Goal: Find specific page/section: Find specific page/section

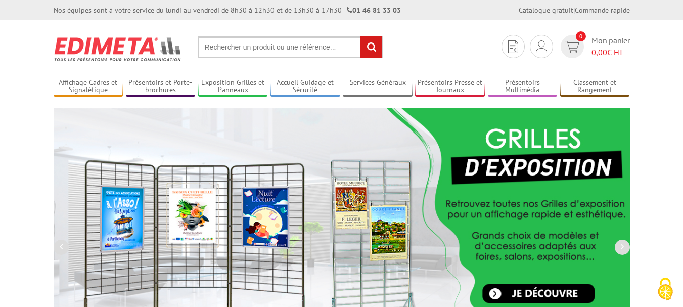
click at [241, 50] on input "text" at bounding box center [290, 47] width 185 height 22
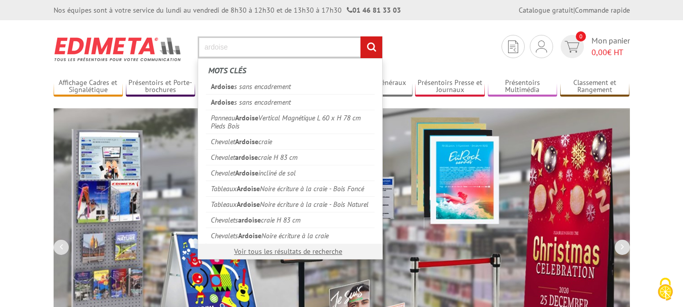
type input "ardoise"
click at [360, 36] on input "rechercher" at bounding box center [371, 47] width 22 height 22
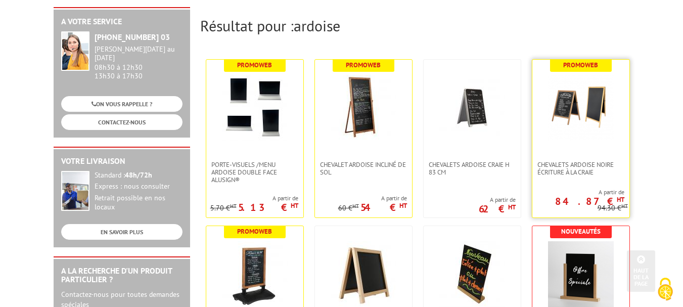
scroll to position [101, 0]
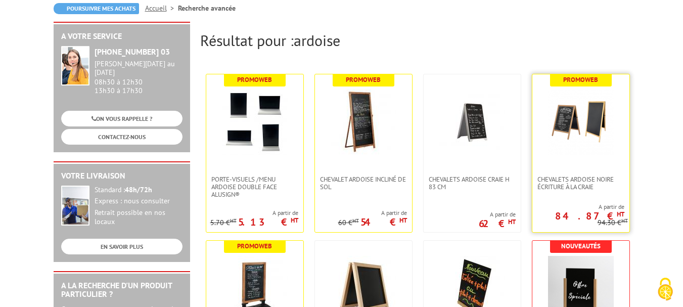
click at [582, 139] on img at bounding box center [581, 122] width 66 height 66
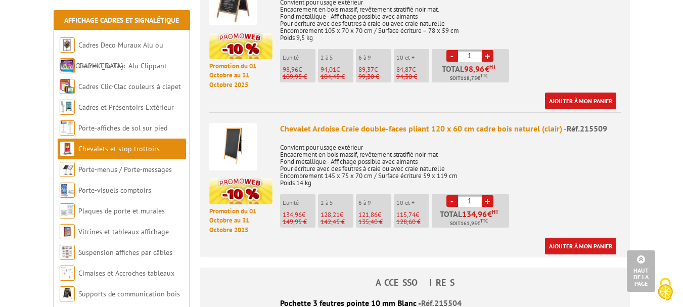
scroll to position [455, 0]
